Goal: Task Accomplishment & Management: Manage account settings

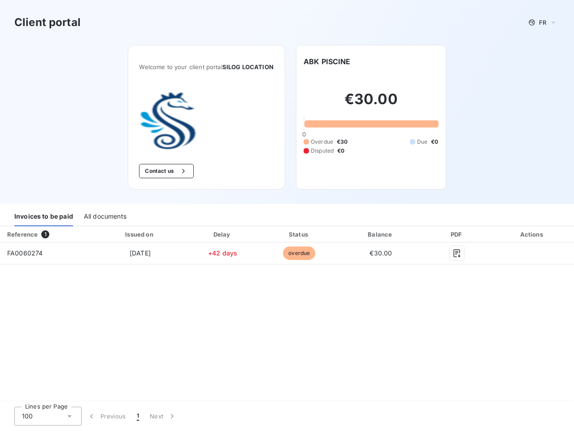
click at [287, 215] on div "Invoices to be paid All documents" at bounding box center [287, 216] width 574 height 19
click at [543, 22] on span "FR" at bounding box center [542, 22] width 7 height 7
click at [166, 178] on button "Contact us" at bounding box center [166, 171] width 54 height 14
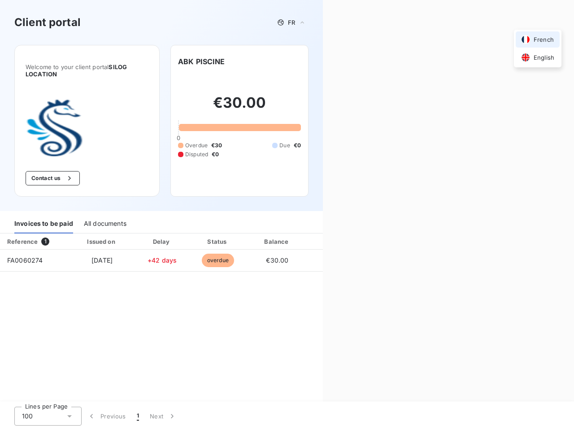
click at [327, 61] on div "Contact us Fill out the form below, and a member of our team will get back to y…" at bounding box center [448, 215] width 251 height 431
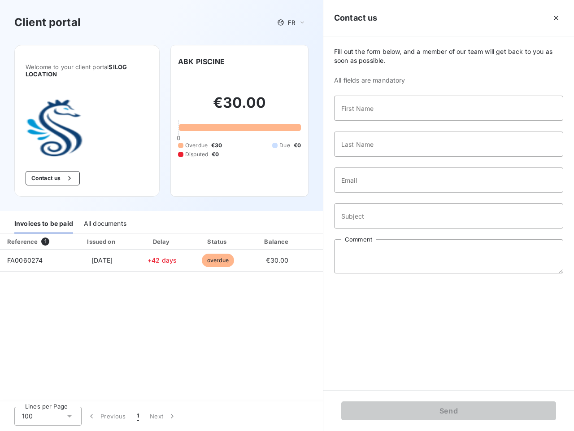
click at [44, 224] on div "Invoices to be paid" at bounding box center [43, 223] width 59 height 19
click at [105, 224] on div "All documents" at bounding box center [105, 223] width 43 height 19
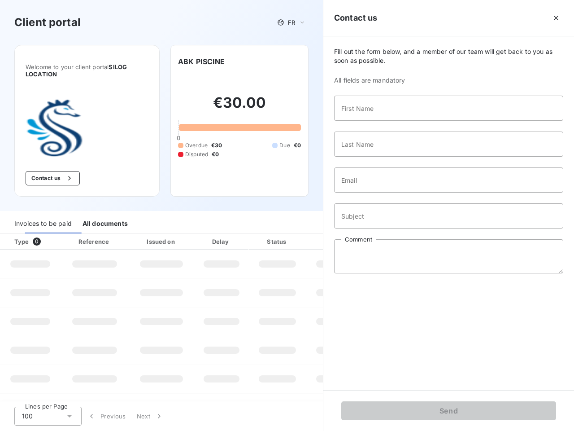
click at [47, 241] on div "Type 0" at bounding box center [34, 241] width 50 height 9
click at [140, 241] on div "Issued on" at bounding box center [162, 241] width 62 height 9
click at [223, 241] on div "Delay" at bounding box center [221, 241] width 51 height 9
click at [299, 241] on div at bounding box center [299, 241] width 9 height 9
